Goal: Transaction & Acquisition: Purchase product/service

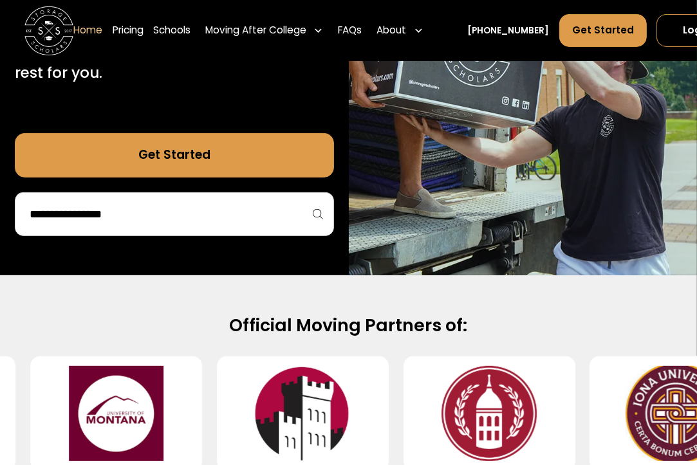
scroll to position [450, 0]
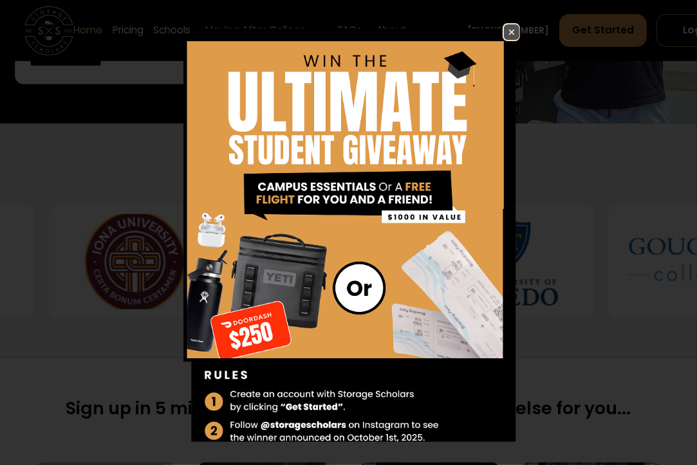
click at [504, 27] on img at bounding box center [511, 31] width 15 height 15
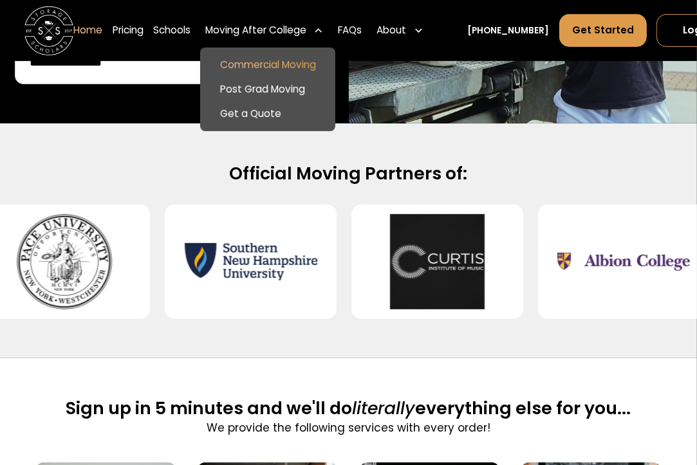
click at [280, 61] on link "Commercial Moving" at bounding box center [267, 65] width 125 height 24
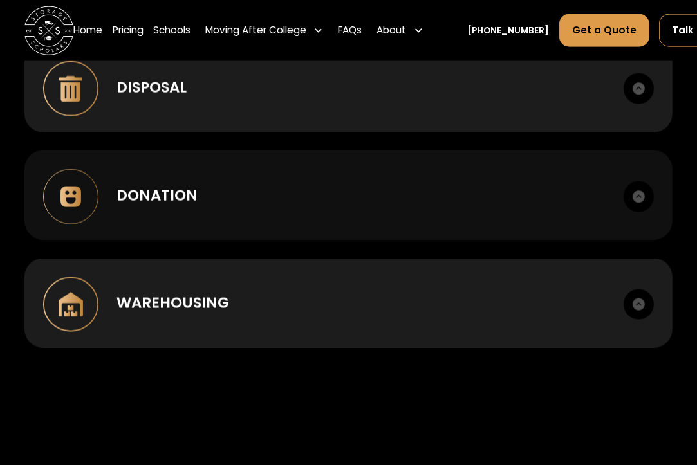
scroll to position [1415, 0]
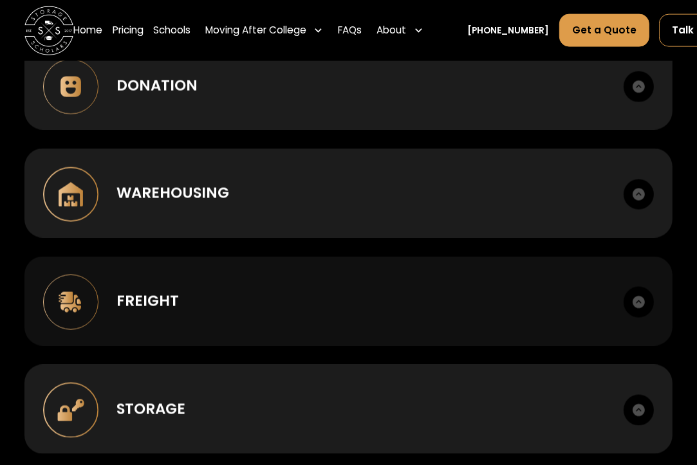
click at [324, 312] on div "Freight" at bounding box center [360, 301] width 488 height 22
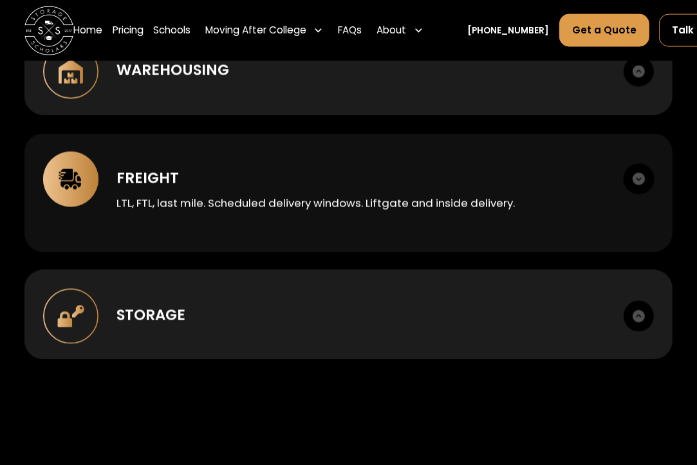
scroll to position [1544, 0]
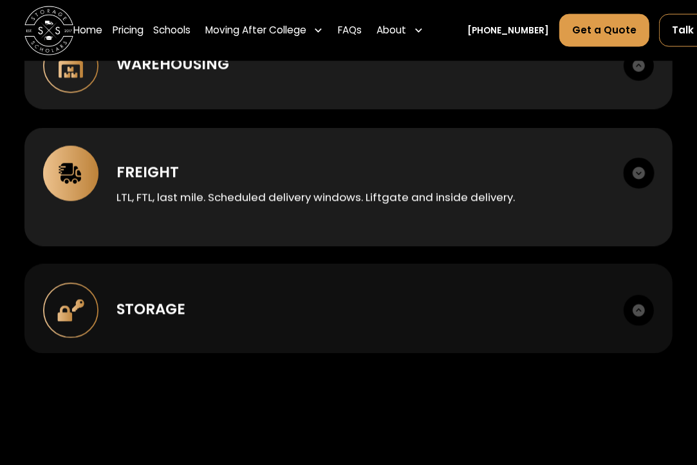
click at [428, 308] on div "Storage" at bounding box center [360, 309] width 488 height 22
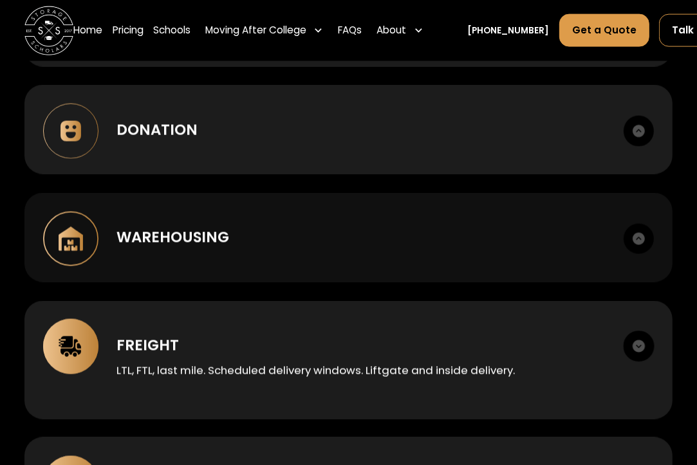
scroll to position [1351, 0]
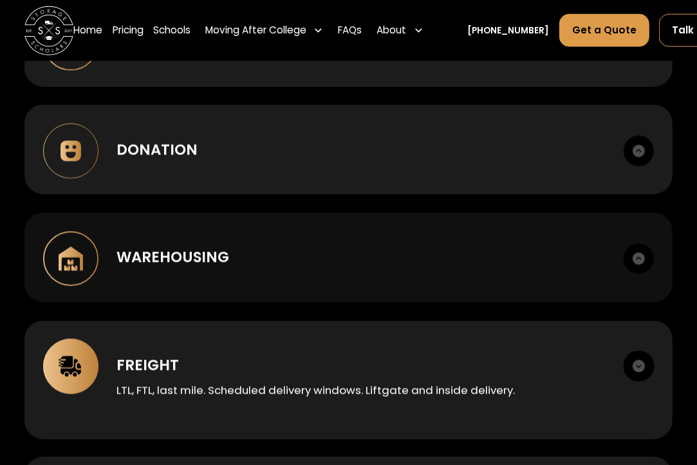
click at [324, 235] on div "Warehousing Short or long term. Cross-dock, palletize, photo records." at bounding box center [348, 257] width 648 height 89
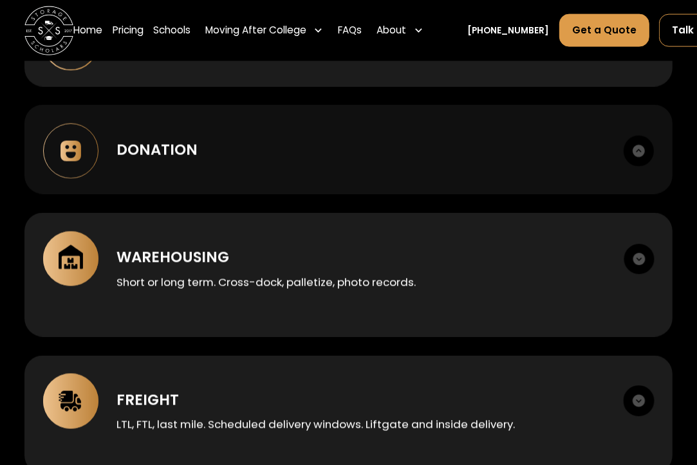
click at [305, 182] on div "Donation Sort, itemize, coordinate nonprofit handoff and receipts." at bounding box center [348, 149] width 648 height 89
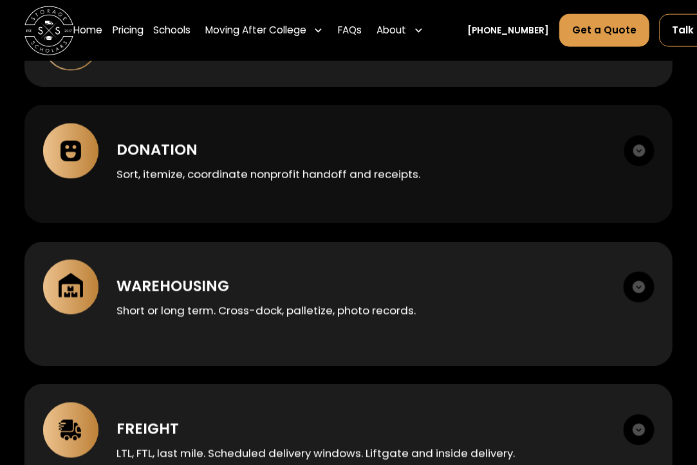
scroll to position [1222, 0]
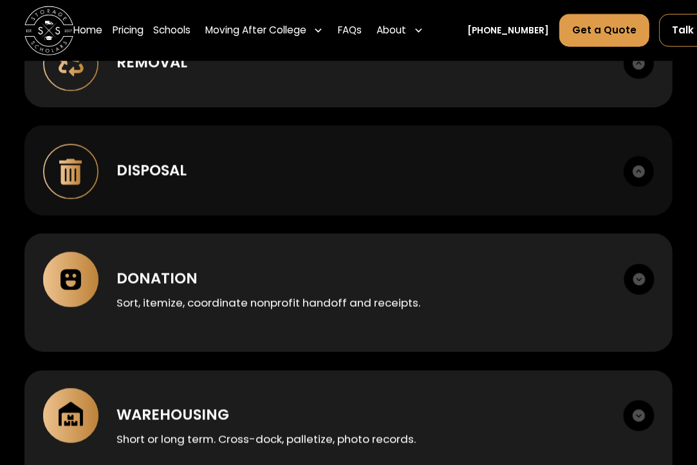
click at [296, 152] on div "Disposal Haul away, recycling. Manifests provided." at bounding box center [348, 169] width 648 height 89
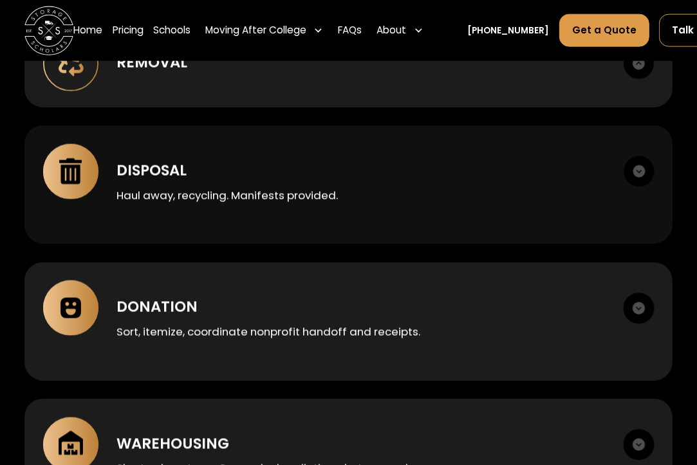
scroll to position [1093, 0]
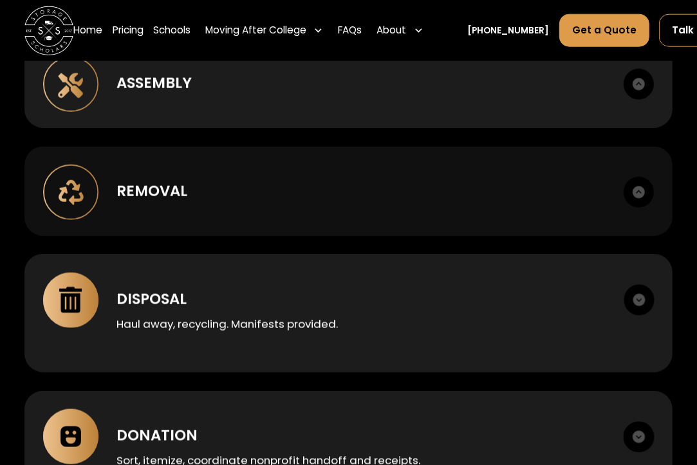
click at [289, 189] on div "Removal" at bounding box center [360, 191] width 488 height 22
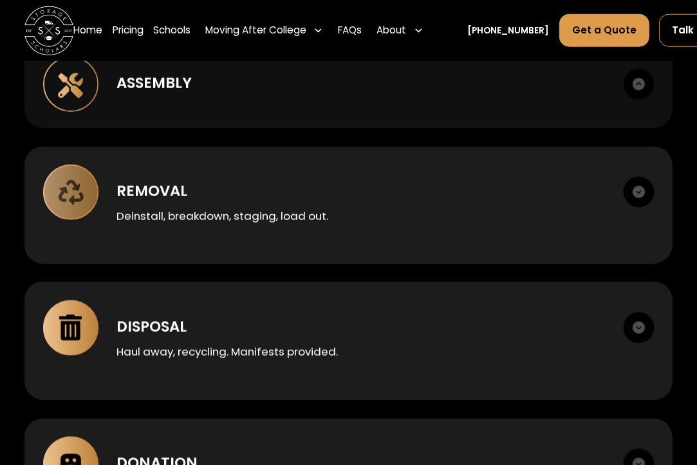
click at [288, 107] on div "Assembly Box to room setup. Hardware management." at bounding box center [348, 83] width 648 height 89
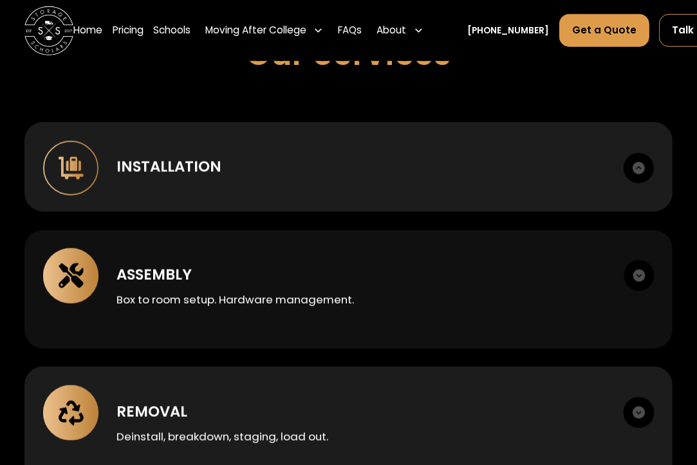
scroll to position [900, 0]
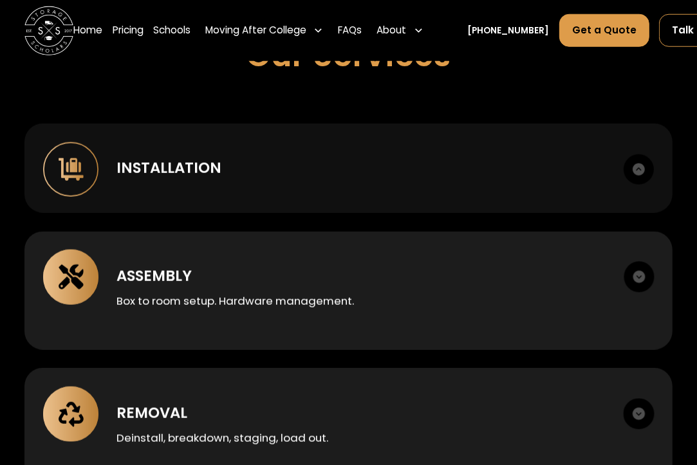
click at [284, 169] on div "Installation" at bounding box center [360, 168] width 488 height 22
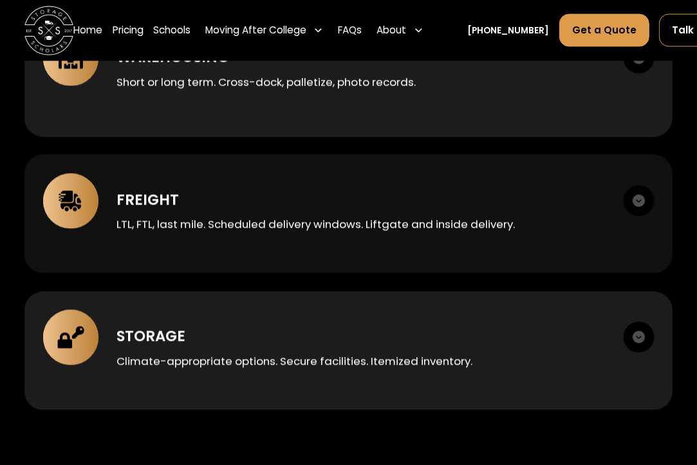
scroll to position [1672, 0]
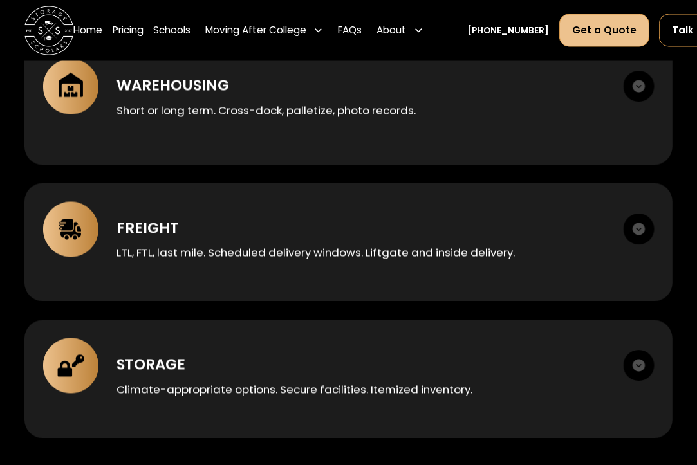
click at [590, 29] on link "Get a Quote" at bounding box center [604, 30] width 90 height 33
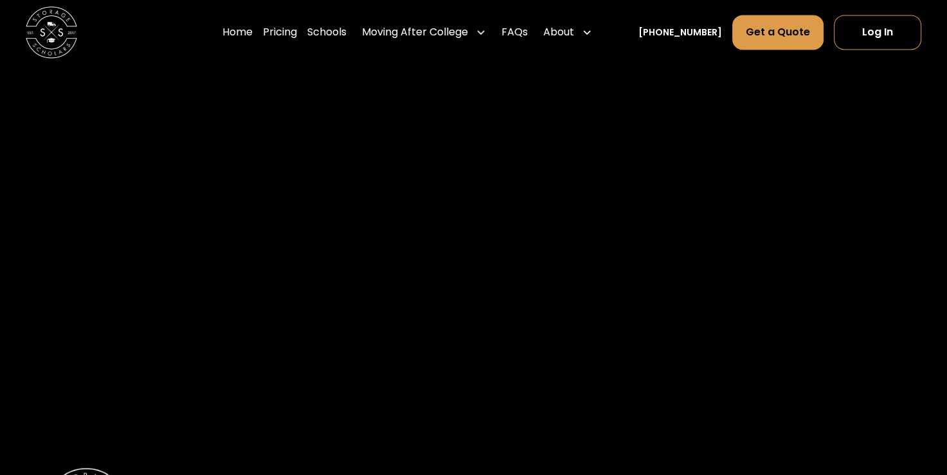
scroll to position [1865, 0]
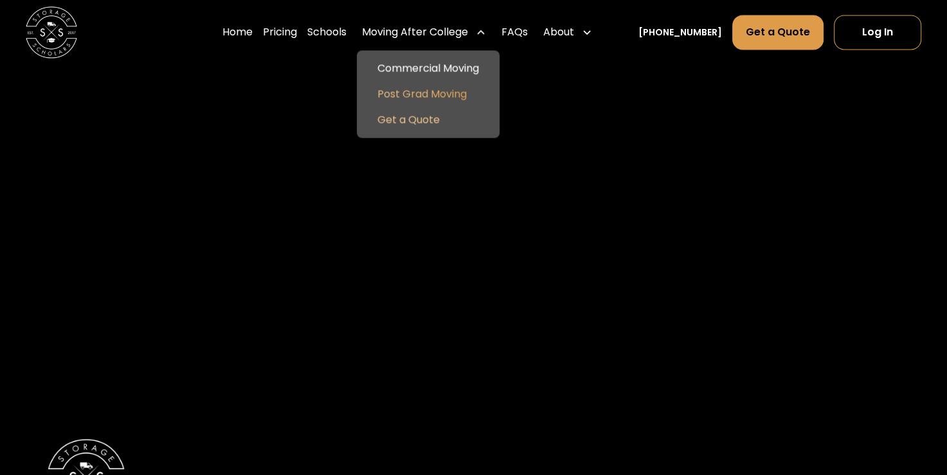
click at [450, 89] on link "Post Grad Moving" at bounding box center [428, 94] width 132 height 26
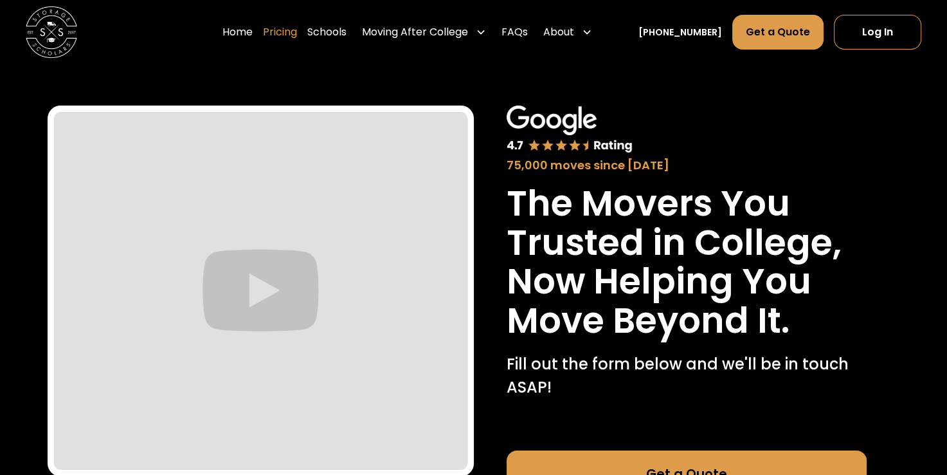
click at [288, 37] on link "Pricing" at bounding box center [280, 32] width 34 height 36
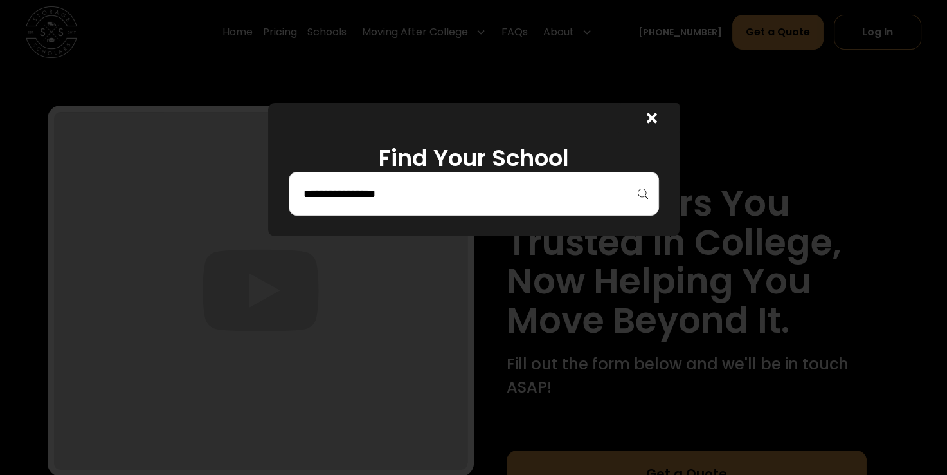
click at [384, 197] on input "search" at bounding box center [473, 194] width 343 height 22
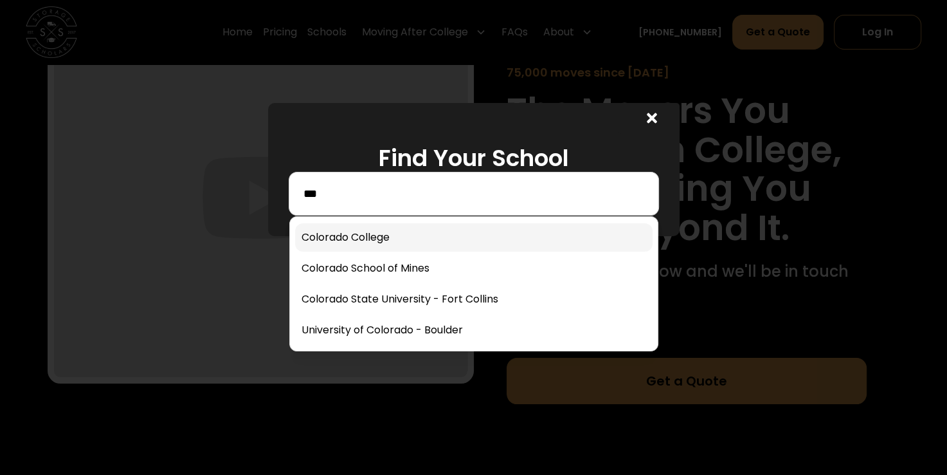
scroll to position [64, 0]
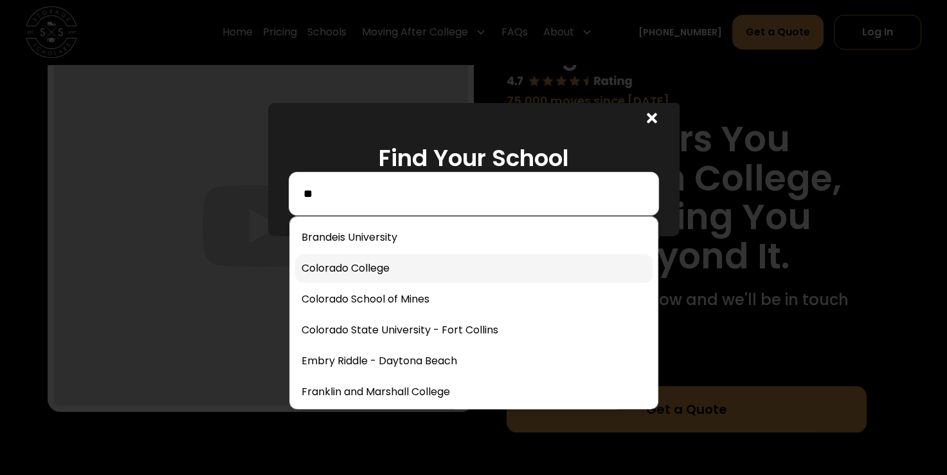
type input "*"
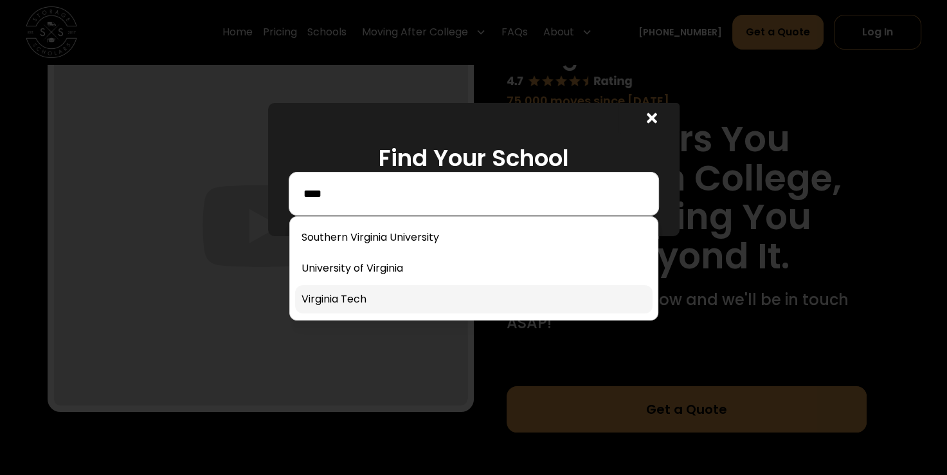
click at [399, 297] on link at bounding box center [474, 299] width 358 height 28
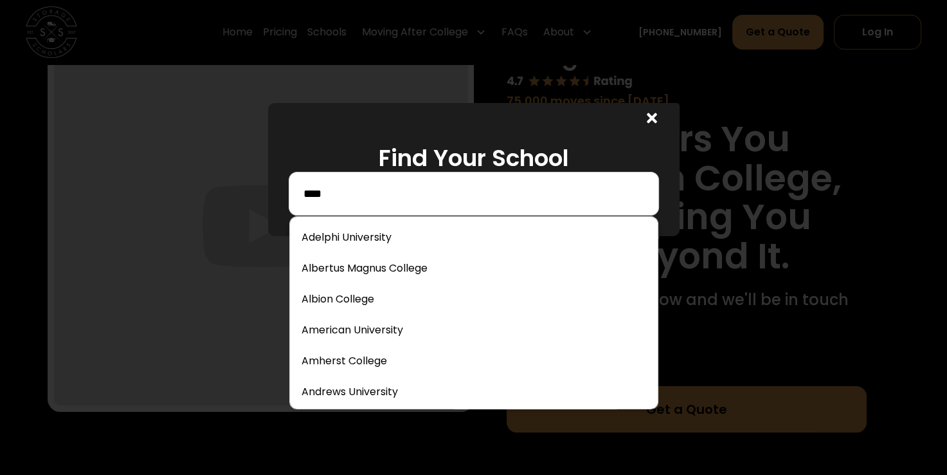
click at [399, 192] on input "****" at bounding box center [473, 194] width 343 height 22
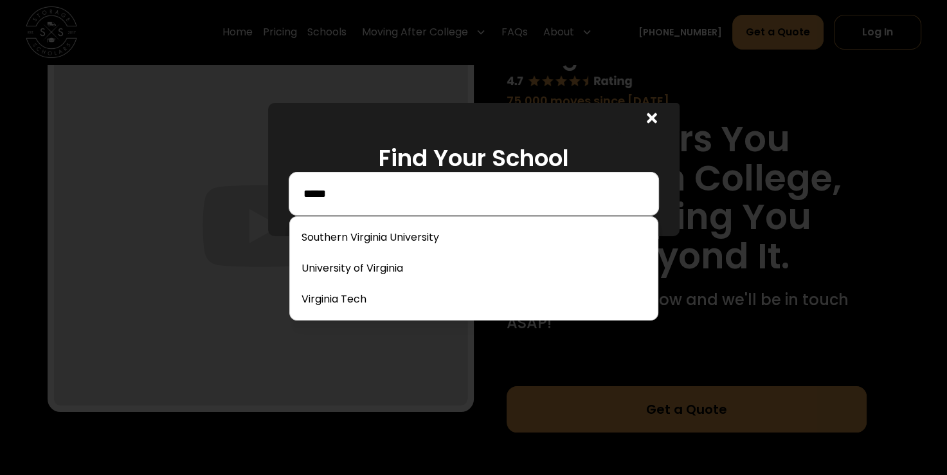
type input "******"
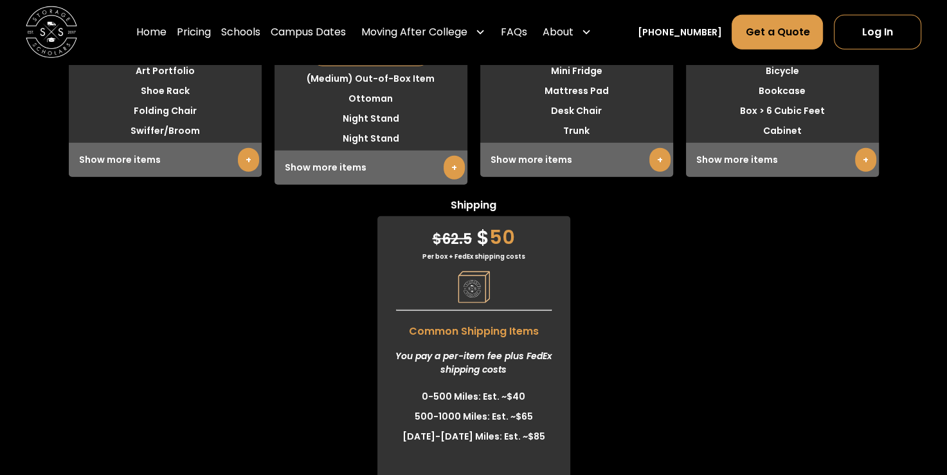
scroll to position [3395, 0]
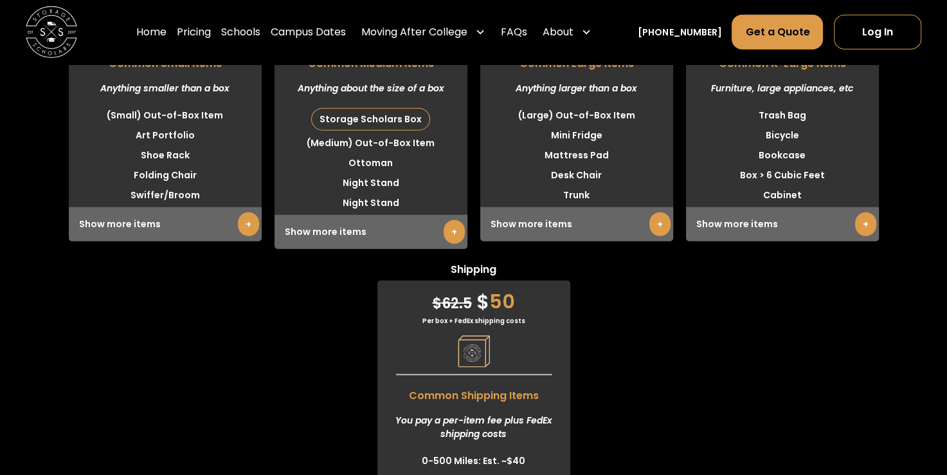
click at [558, 229] on div "Show more items +" at bounding box center [576, 224] width 193 height 34
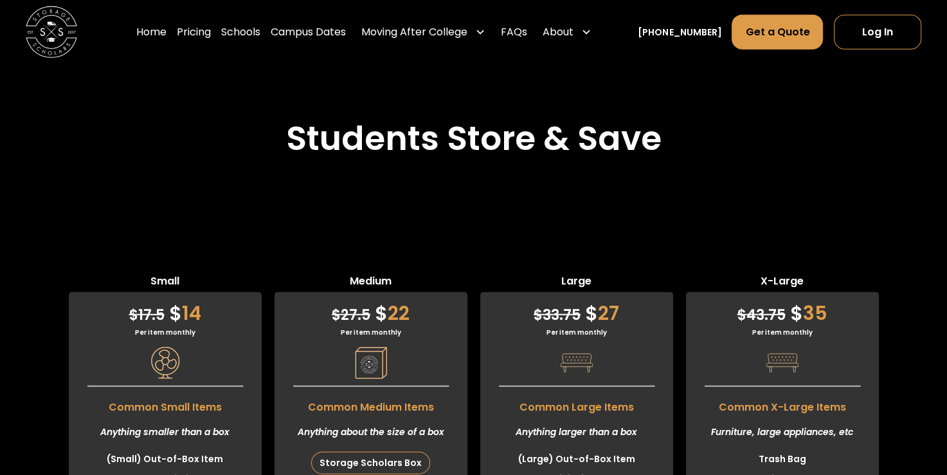
scroll to position [3074, 0]
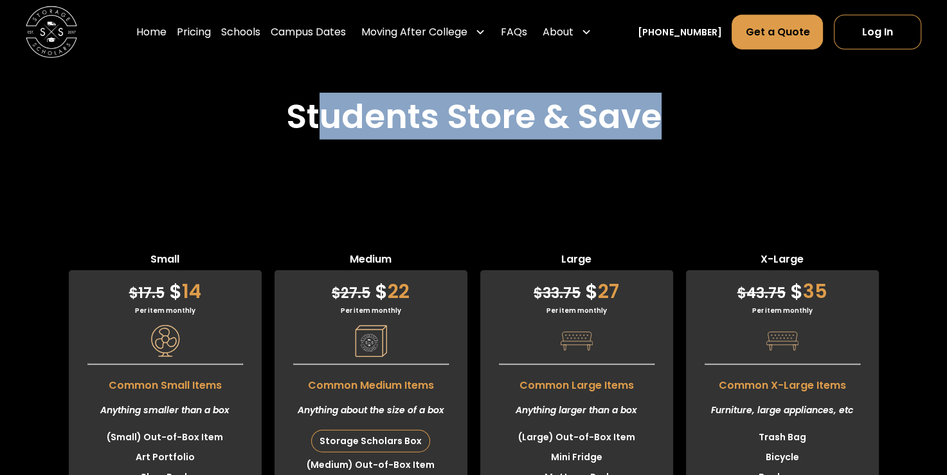
drag, startPoint x: 668, startPoint y: 122, endPoint x: 313, endPoint y: 132, distance: 355.2
click at [313, 132] on div "Students Store & Save" at bounding box center [473, 132] width 947 height 73
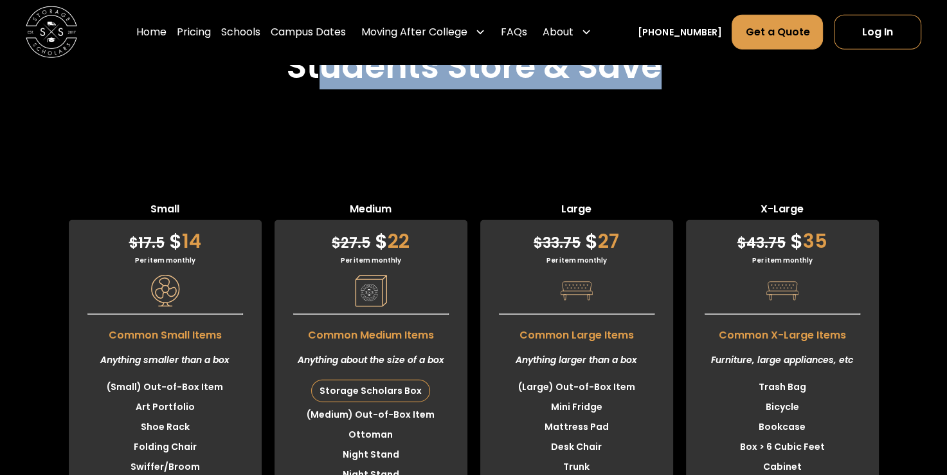
scroll to position [3138, 0]
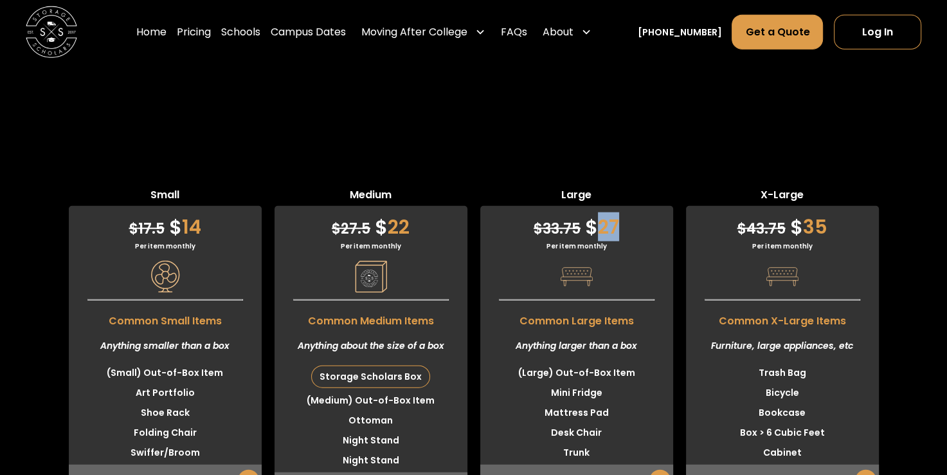
drag, startPoint x: 598, startPoint y: 228, endPoint x: 624, endPoint y: 236, distance: 27.1
click at [624, 236] on div "$ 33.75 $ 27" at bounding box center [576, 223] width 193 height 35
drag, startPoint x: 624, startPoint y: 236, endPoint x: 630, endPoint y: 282, distance: 46.8
click at [630, 282] on div "$ 33.75 $ 27 Per item monthly Common Large Items Anything larger than a box (La…" at bounding box center [576, 352] width 193 height 293
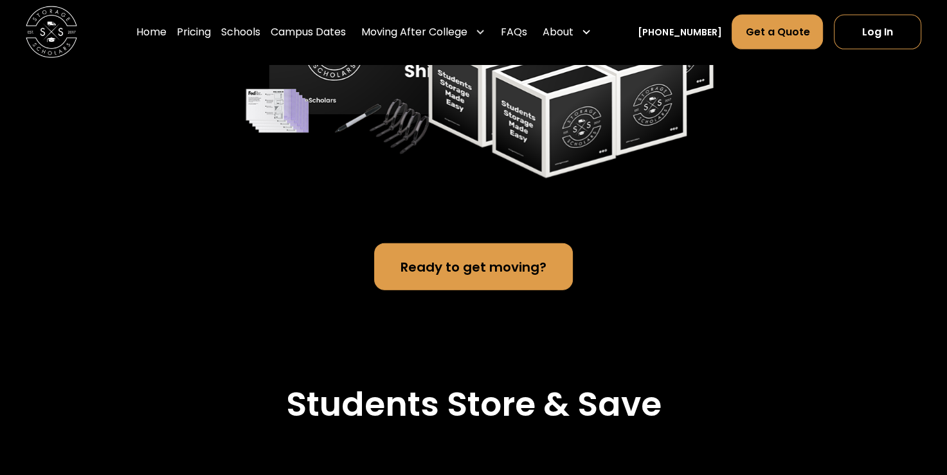
scroll to position [2945, 0]
